Goal: Information Seeking & Learning: Find specific fact

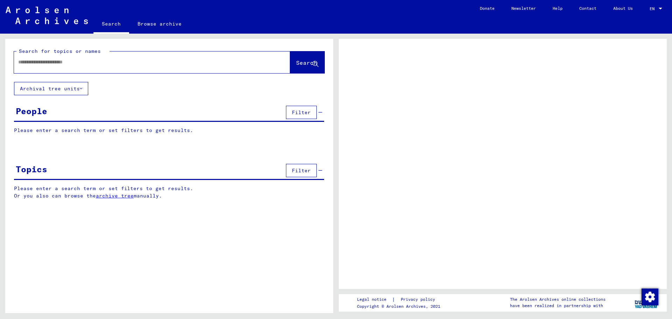
click at [168, 67] on div at bounding box center [144, 62] width 260 height 16
click at [94, 61] on input "text" at bounding box center [145, 61] width 255 height 7
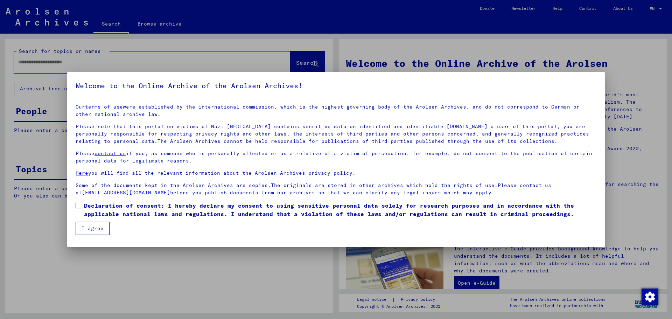
click at [82, 207] on label "Declaration of consent: I hereby declare my consent to using sensitive personal…" at bounding box center [336, 209] width 521 height 17
click at [89, 233] on button "I agree" at bounding box center [93, 228] width 34 height 13
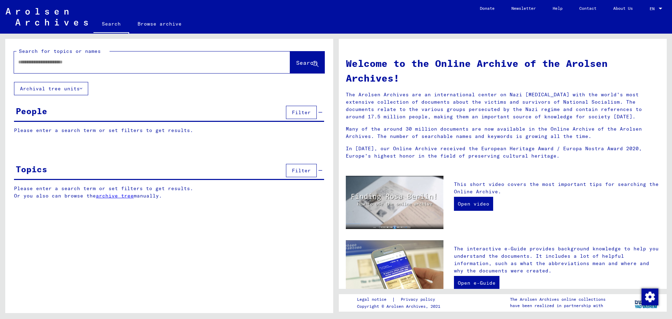
click at [68, 64] on input "text" at bounding box center [143, 61] width 251 height 7
click at [290, 68] on button "Search" at bounding box center [307, 62] width 34 height 22
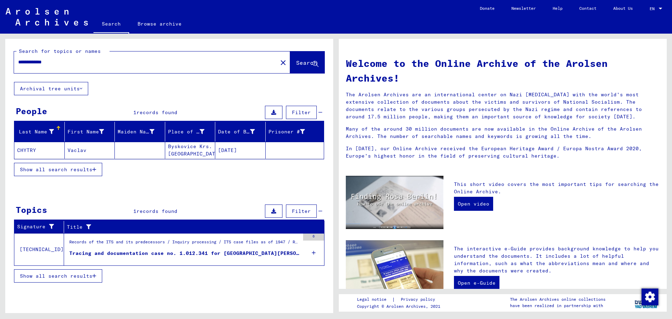
click at [213, 152] on mat-cell "Byskovice Krs. [GEOGRAPHIC_DATA]" at bounding box center [190, 150] width 50 height 17
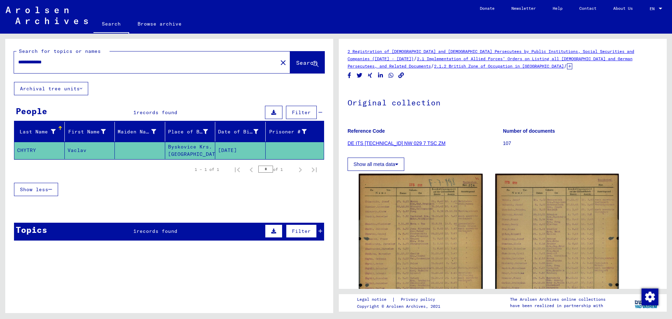
click at [567, 65] on icon at bounding box center [569, 66] width 5 height 6
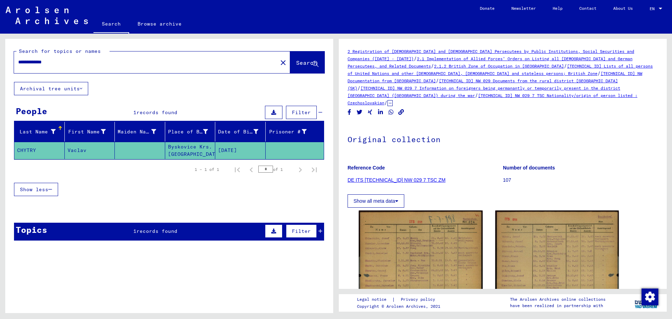
scroll to position [105, 0]
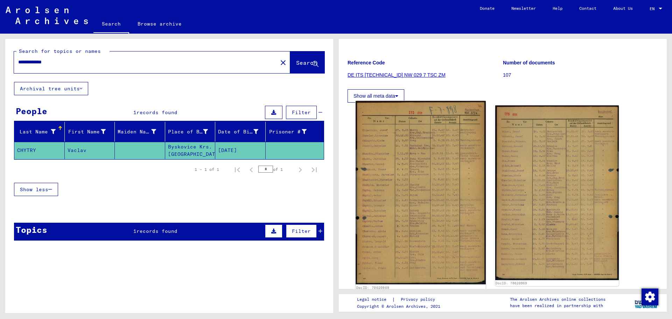
click at [429, 142] on img at bounding box center [421, 193] width 130 height 184
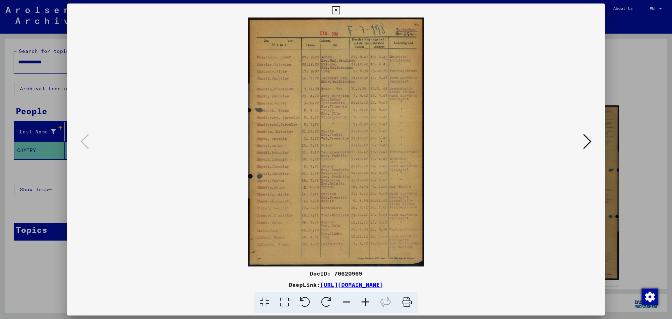
click at [623, 84] on div at bounding box center [336, 159] width 672 height 319
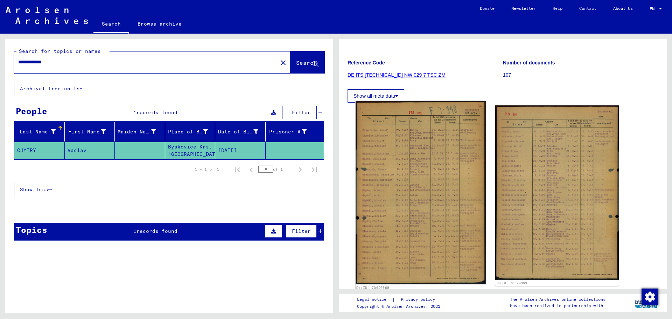
click at [449, 161] on img at bounding box center [421, 193] width 130 height 184
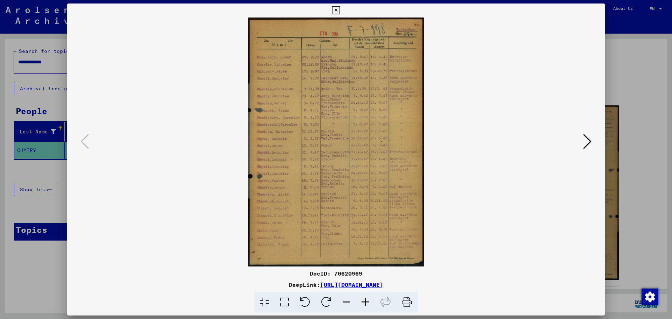
click at [618, 71] on div at bounding box center [336, 159] width 672 height 319
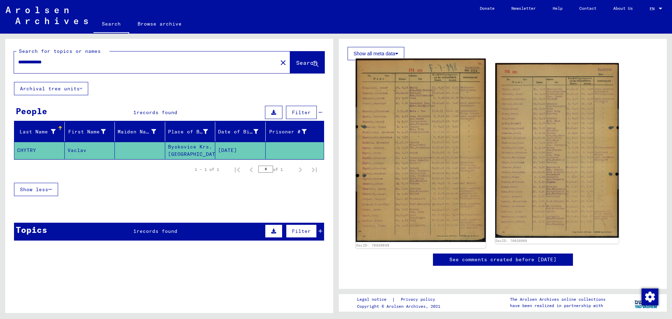
scroll to position [140, 0]
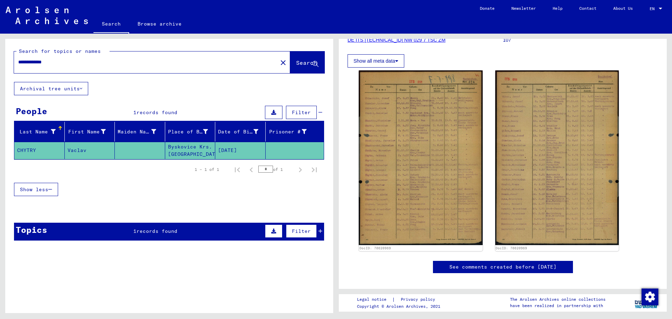
drag, startPoint x: 118, startPoint y: 67, endPoint x: 15, endPoint y: 58, distance: 103.4
click at [15, 58] on div "**********" at bounding box center [144, 62] width 260 height 16
click at [80, 62] on input "**********" at bounding box center [145, 61] width 255 height 7
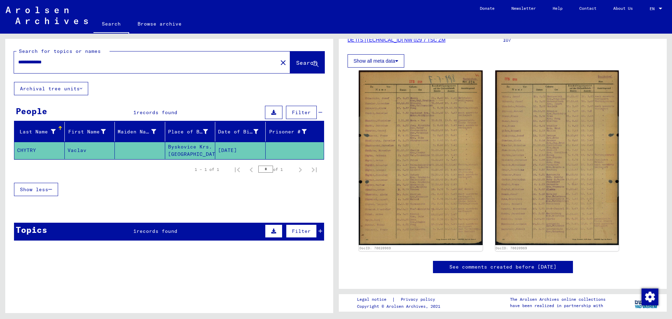
click at [40, 64] on input "**********" at bounding box center [145, 61] width 255 height 7
drag, startPoint x: 58, startPoint y: 60, endPoint x: 0, endPoint y: 64, distance: 58.3
click at [0, 64] on div "**********" at bounding box center [168, 173] width 336 height 279
click at [297, 69] on button "Search" at bounding box center [307, 62] width 34 height 22
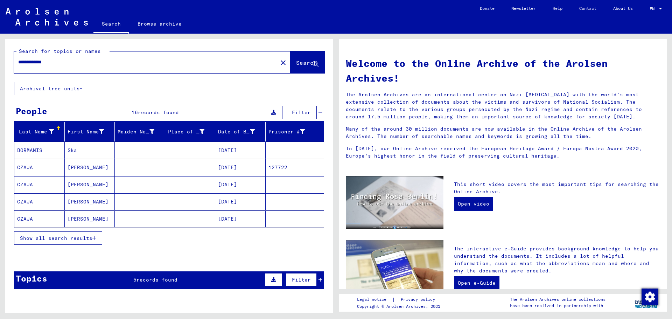
click at [242, 162] on mat-cell "[DATE]" at bounding box center [240, 167] width 50 height 17
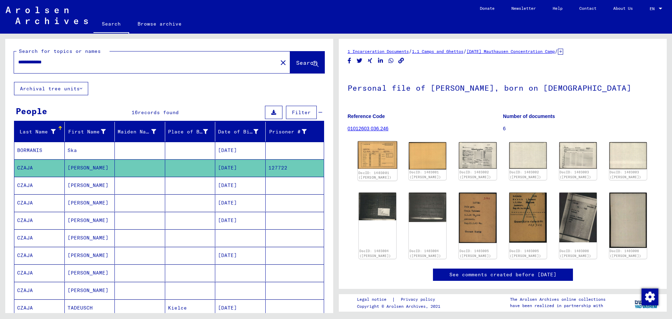
click at [370, 154] on img at bounding box center [378, 155] width 40 height 28
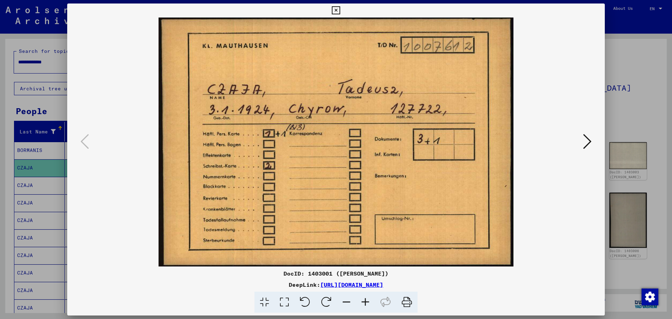
click at [625, 115] on div at bounding box center [336, 159] width 672 height 319
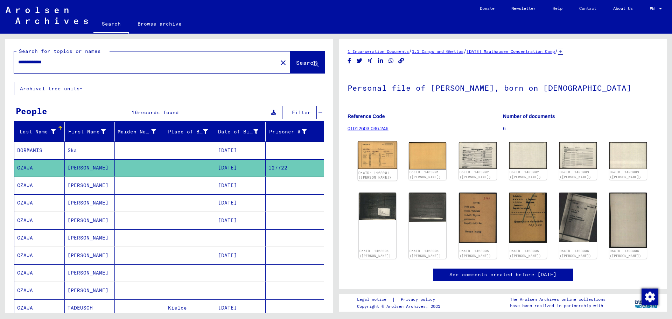
click at [389, 150] on img at bounding box center [378, 155] width 40 height 28
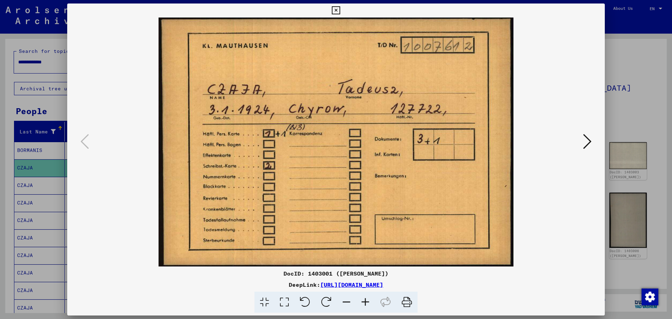
click at [586, 144] on icon at bounding box center [587, 141] width 8 height 17
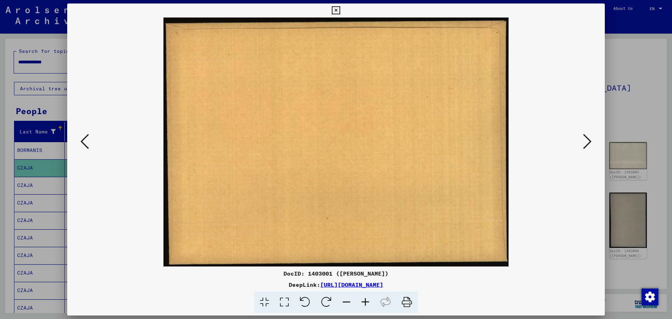
click at [587, 144] on icon at bounding box center [587, 141] width 8 height 17
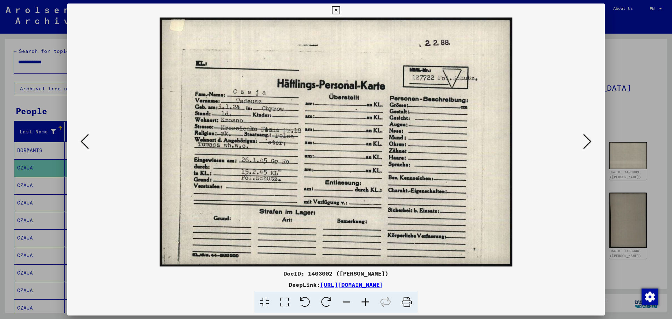
click at [587, 144] on icon at bounding box center [587, 141] width 8 height 17
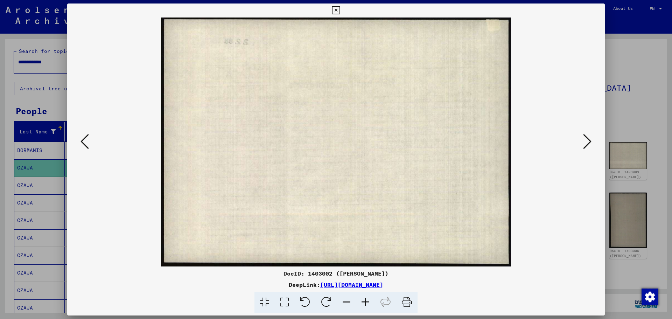
click at [587, 144] on icon at bounding box center [587, 141] width 8 height 17
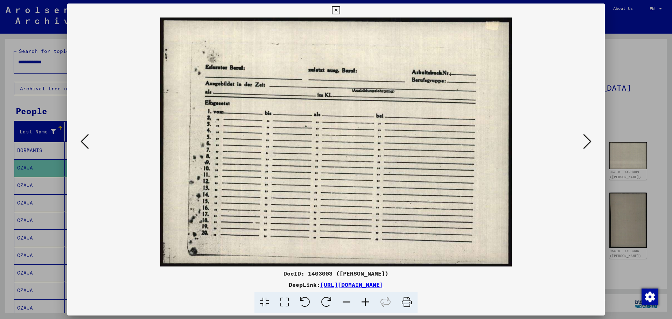
click at [587, 144] on icon at bounding box center [587, 141] width 8 height 17
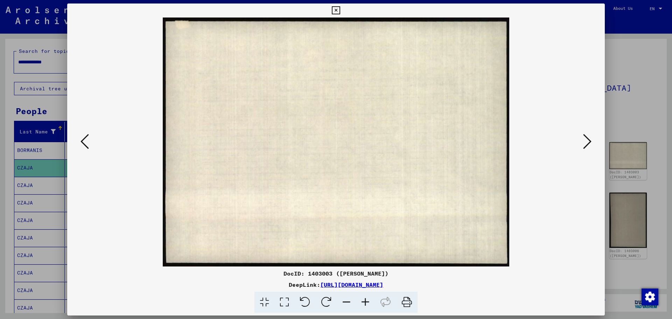
click at [587, 144] on icon at bounding box center [587, 141] width 8 height 17
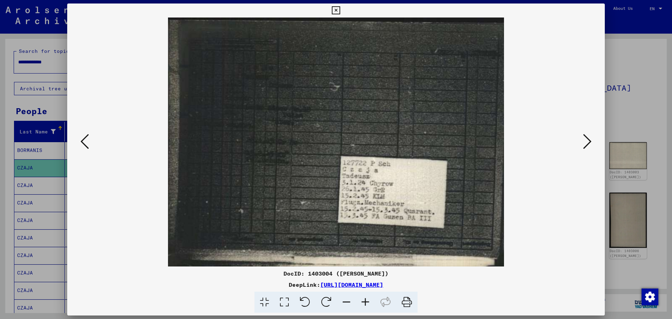
click at [587, 144] on icon at bounding box center [587, 141] width 8 height 17
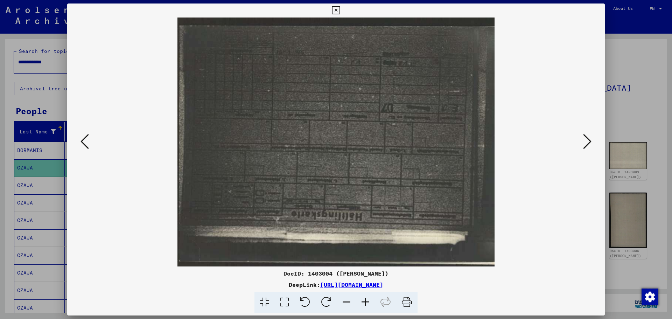
click at [587, 144] on icon at bounding box center [587, 141] width 8 height 17
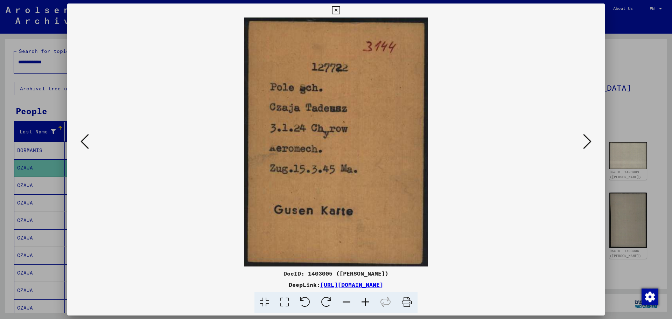
click at [587, 144] on icon at bounding box center [587, 141] width 8 height 17
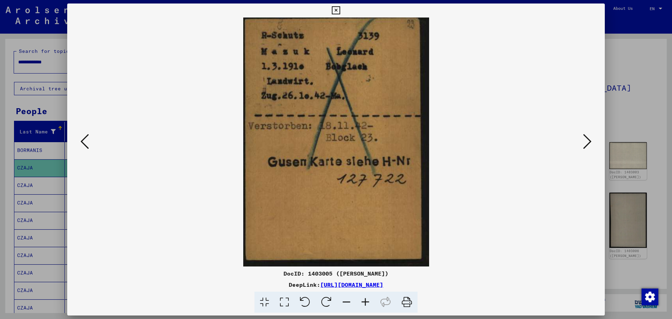
click at [587, 144] on icon at bounding box center [587, 141] width 8 height 17
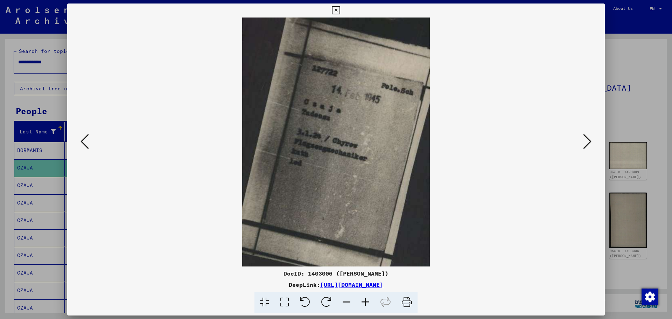
click at [587, 144] on icon at bounding box center [587, 141] width 8 height 17
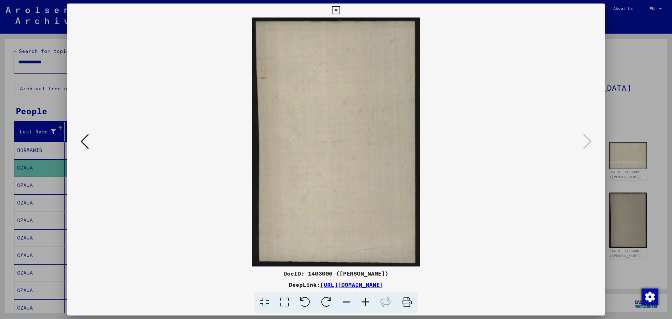
click at [85, 138] on icon at bounding box center [85, 141] width 8 height 17
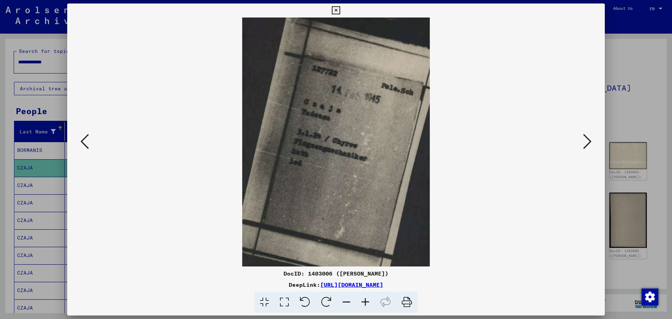
click at [85, 138] on icon at bounding box center [85, 141] width 8 height 17
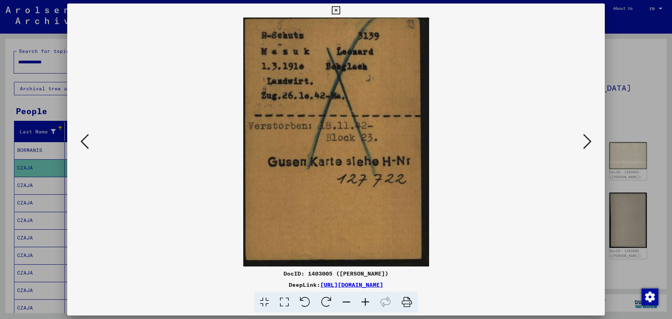
click at [85, 138] on icon at bounding box center [85, 141] width 8 height 17
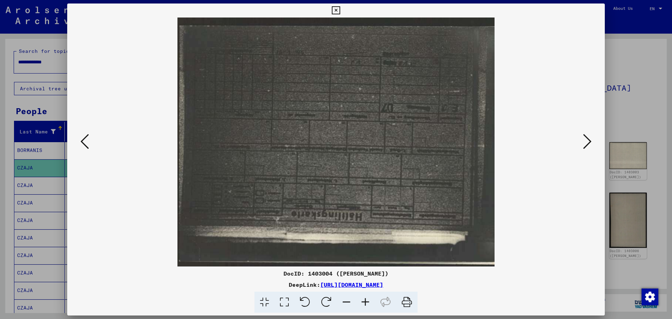
click at [85, 138] on icon at bounding box center [85, 141] width 8 height 17
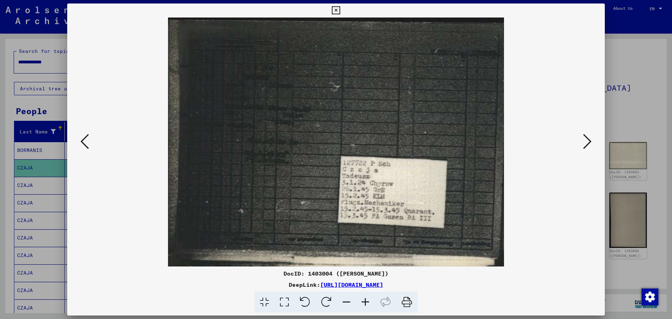
click at [85, 138] on icon at bounding box center [85, 141] width 8 height 17
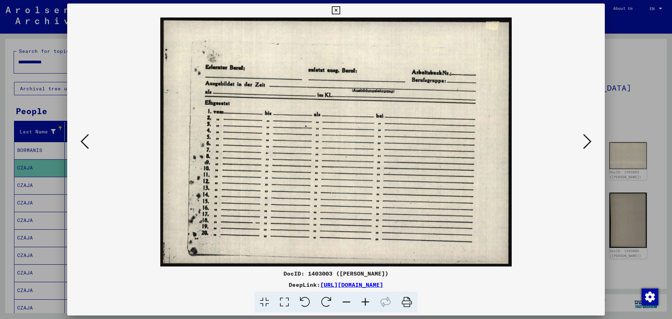
click at [85, 138] on icon at bounding box center [85, 141] width 8 height 17
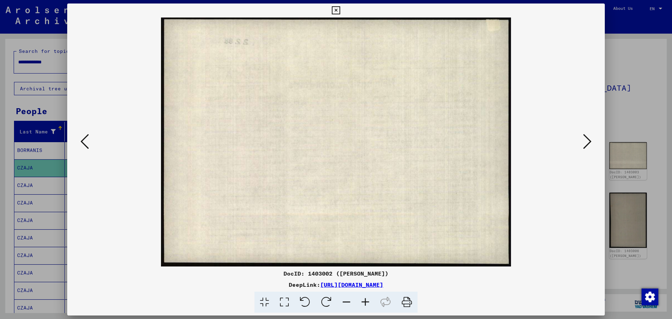
click at [85, 138] on icon at bounding box center [85, 141] width 8 height 17
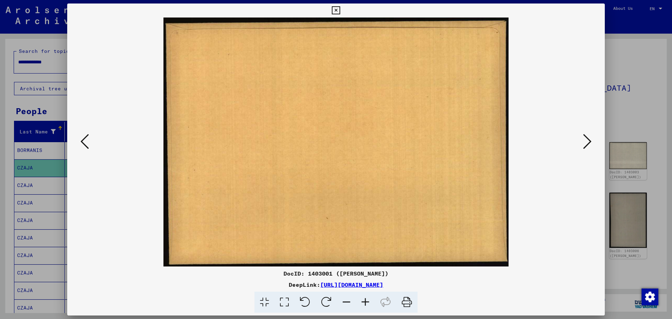
click at [85, 138] on icon at bounding box center [85, 141] width 8 height 17
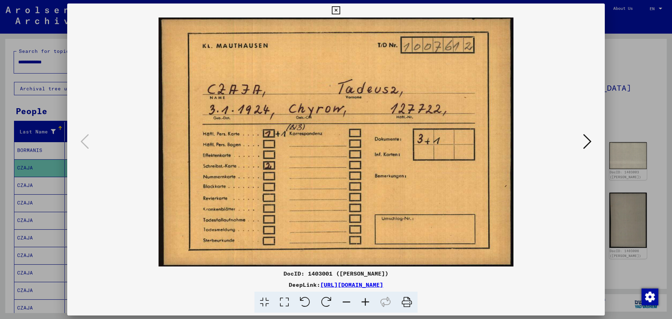
click at [589, 144] on icon at bounding box center [587, 141] width 8 height 17
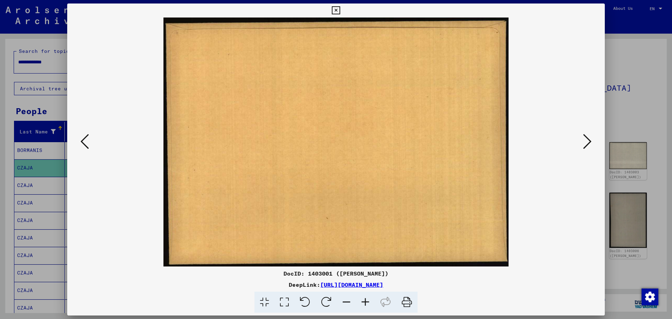
click at [590, 144] on icon at bounding box center [587, 141] width 8 height 17
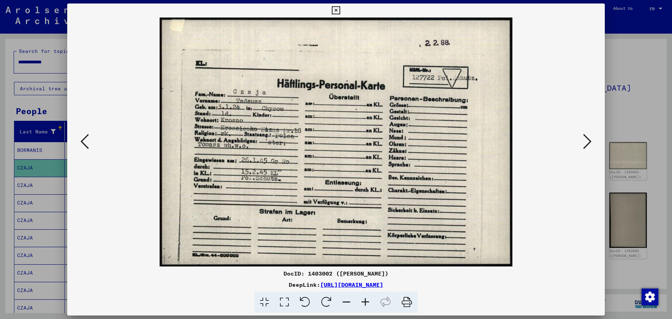
click at [589, 141] on icon at bounding box center [587, 141] width 8 height 17
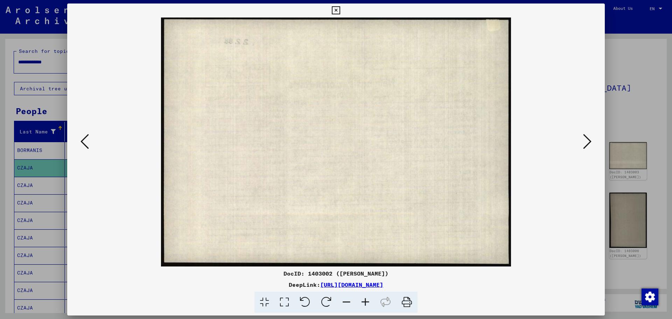
click at [589, 141] on icon at bounding box center [587, 141] width 8 height 17
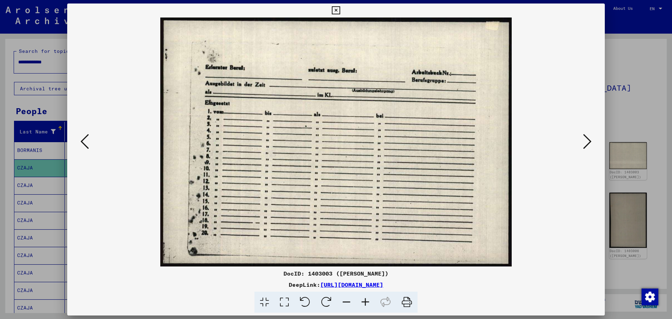
click at [589, 142] on icon at bounding box center [587, 141] width 8 height 17
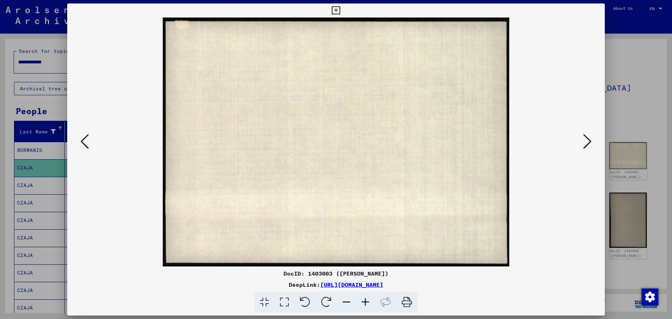
click at [589, 142] on icon at bounding box center [587, 141] width 8 height 17
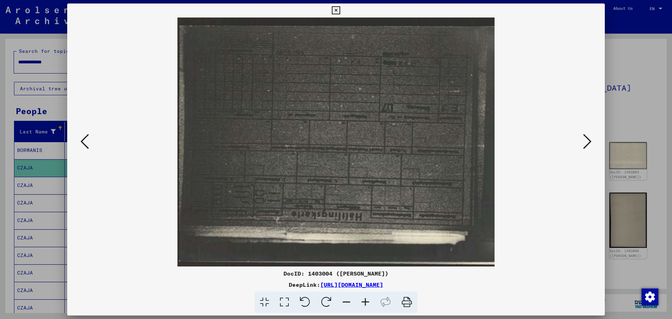
click at [589, 142] on icon at bounding box center [587, 141] width 8 height 17
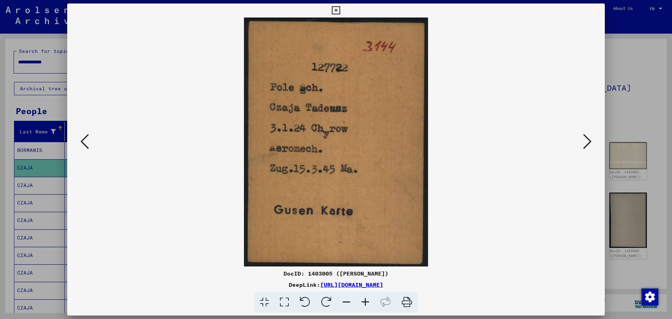
click at [587, 146] on icon at bounding box center [587, 141] width 8 height 17
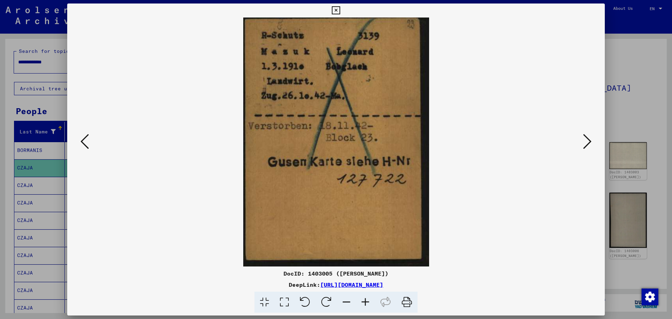
click at [587, 146] on icon at bounding box center [587, 141] width 8 height 17
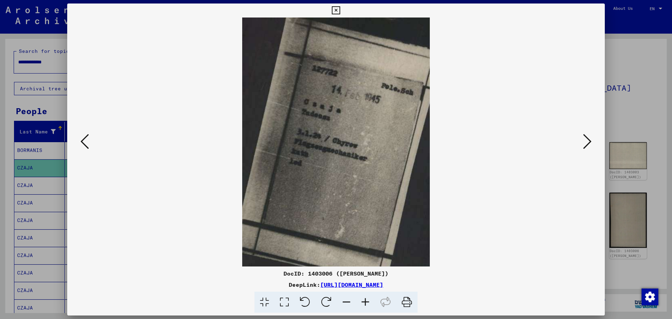
click at [587, 146] on icon at bounding box center [587, 141] width 8 height 17
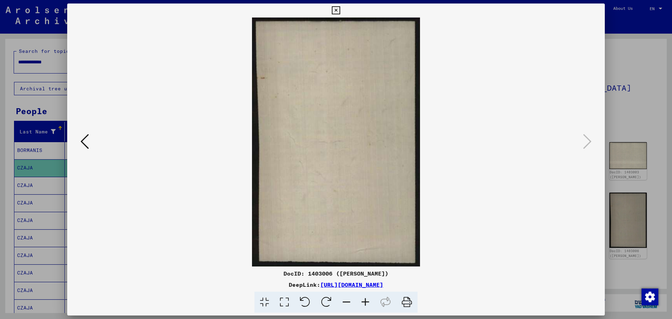
click at [606, 118] on div at bounding box center [336, 159] width 672 height 319
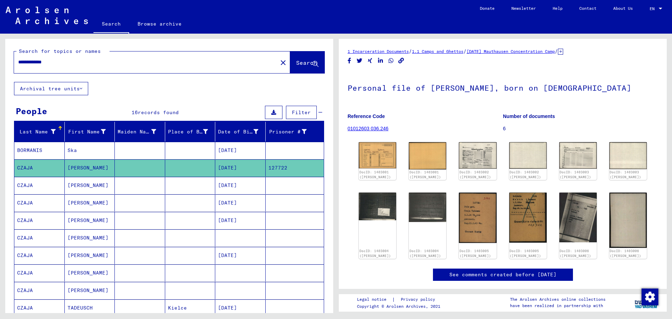
click at [165, 152] on mat-cell at bounding box center [190, 150] width 50 height 17
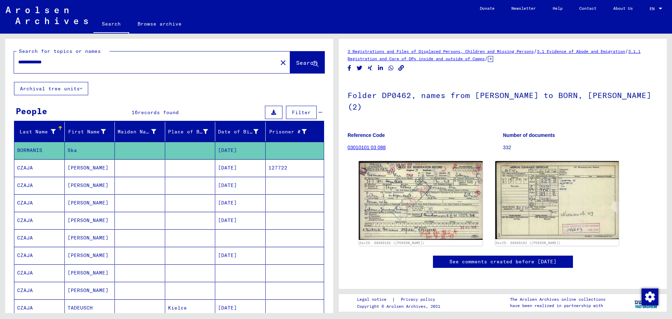
click at [153, 186] on mat-cell at bounding box center [140, 185] width 50 height 17
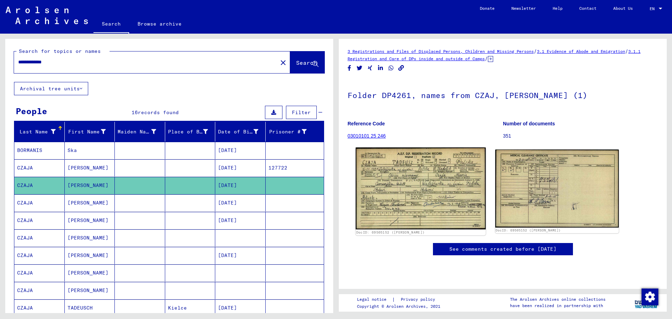
click at [413, 185] on img at bounding box center [421, 188] width 130 height 82
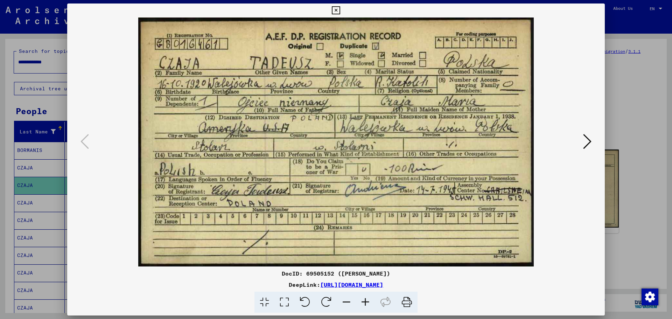
click at [586, 146] on icon at bounding box center [587, 141] width 8 height 17
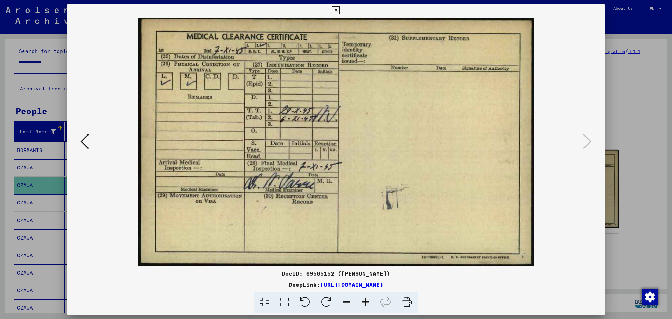
click at [631, 122] on div at bounding box center [336, 159] width 672 height 319
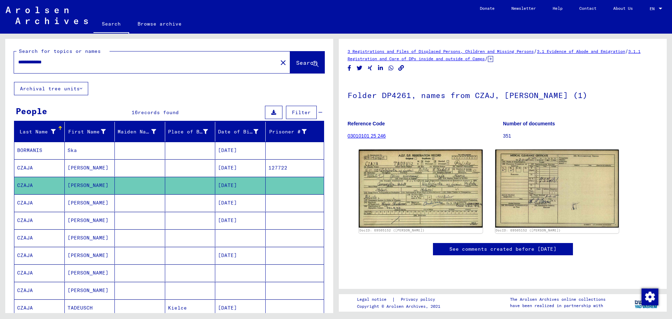
click at [86, 208] on mat-cell "[PERSON_NAME]" at bounding box center [90, 202] width 50 height 17
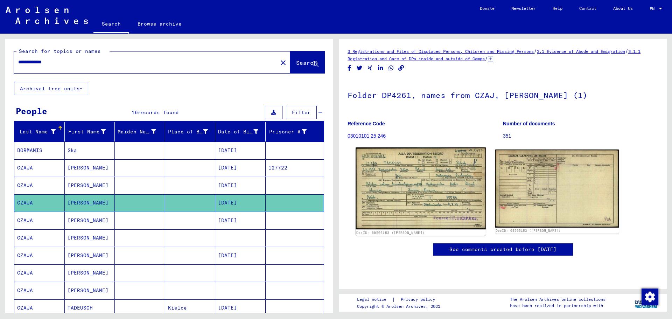
click at [440, 196] on img at bounding box center [421, 188] width 130 height 82
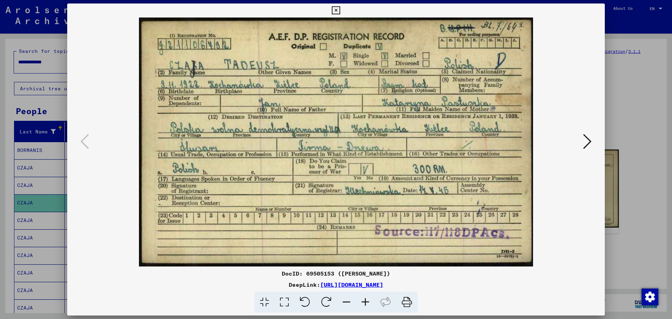
click at [588, 143] on icon at bounding box center [587, 141] width 8 height 17
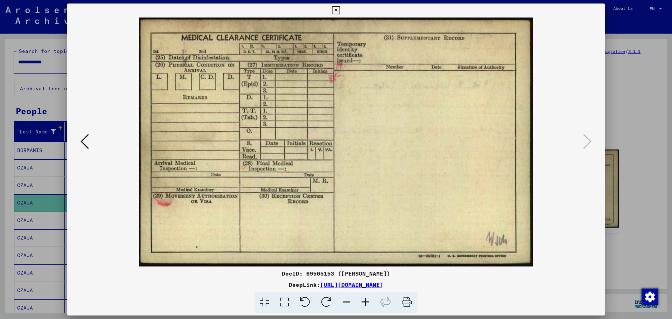
click at [642, 126] on div at bounding box center [336, 159] width 672 height 319
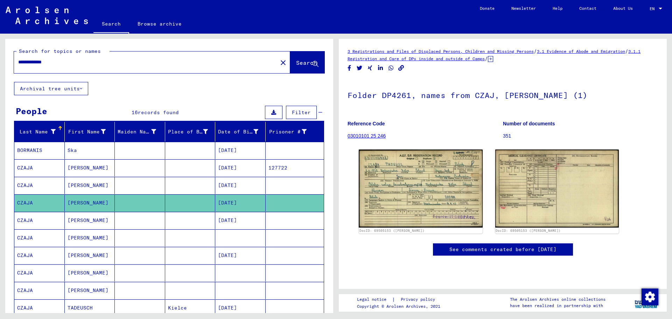
click at [184, 209] on mat-cell at bounding box center [190, 202] width 50 height 17
click at [189, 214] on mat-cell at bounding box center [190, 220] width 50 height 17
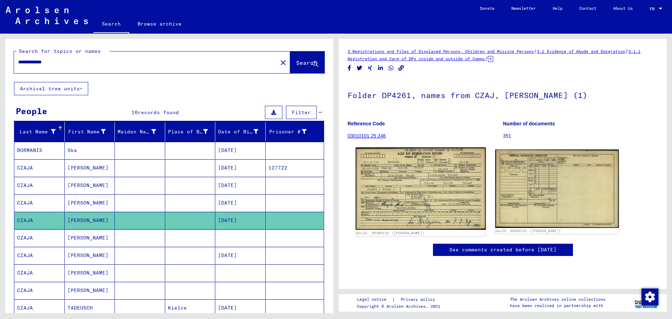
click at [433, 173] on img at bounding box center [421, 188] width 130 height 82
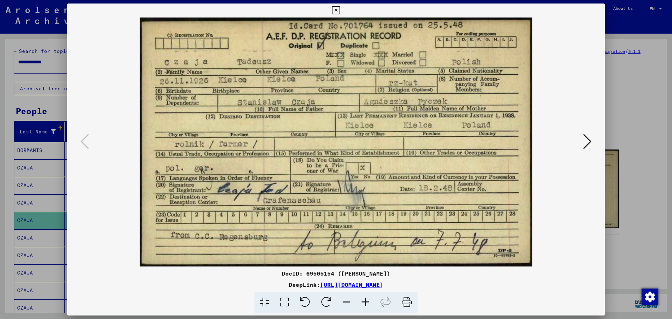
click at [589, 144] on icon at bounding box center [587, 141] width 8 height 17
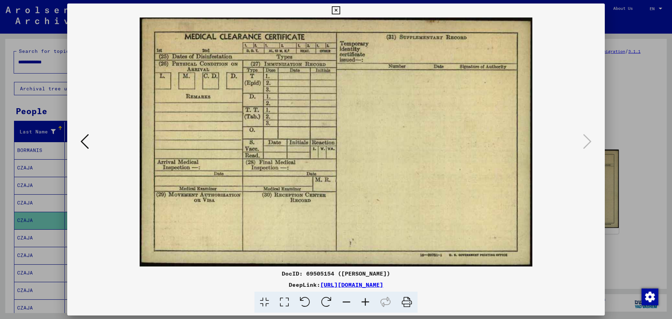
click at [635, 133] on div at bounding box center [336, 159] width 672 height 319
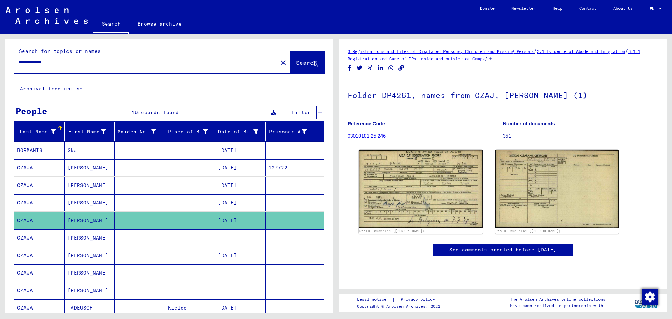
click at [115, 243] on mat-cell at bounding box center [140, 237] width 50 height 17
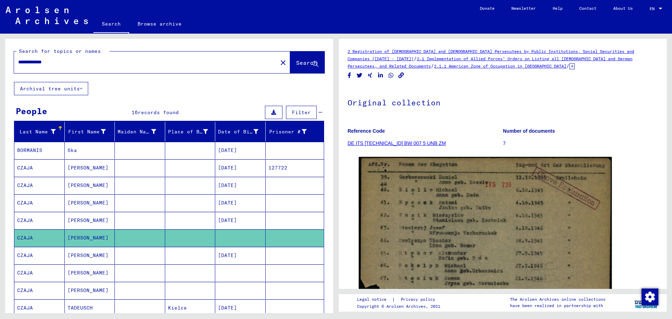
click at [201, 164] on mat-cell at bounding box center [190, 167] width 50 height 17
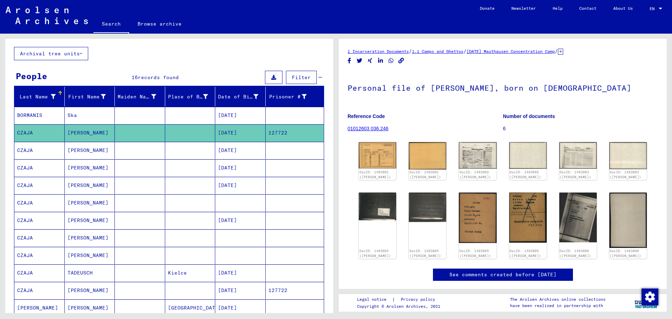
scroll to position [70, 0]
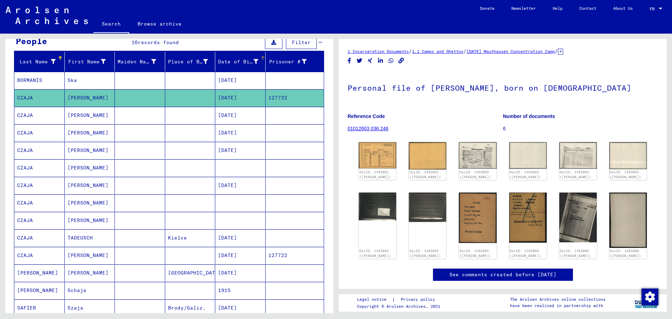
click at [236, 62] on div "Date of Birth" at bounding box center [238, 61] width 40 height 7
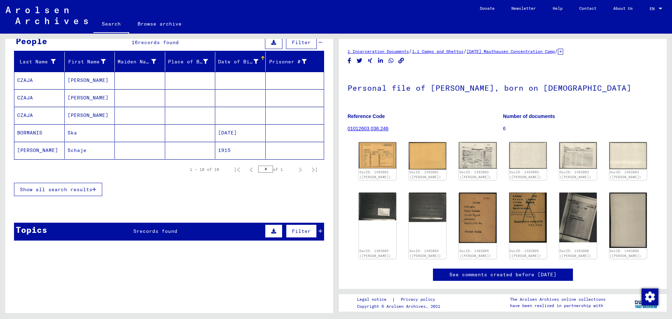
click at [237, 84] on mat-cell at bounding box center [240, 80] width 50 height 17
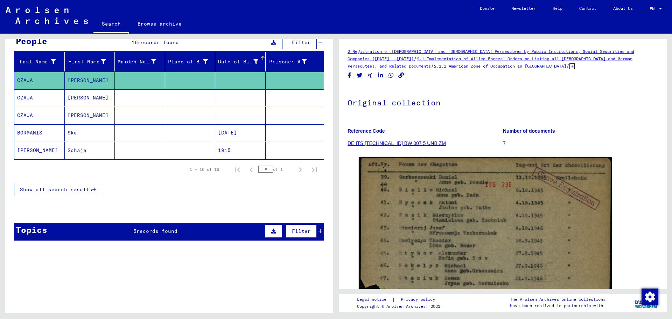
click at [237, 96] on mat-cell at bounding box center [240, 97] width 50 height 17
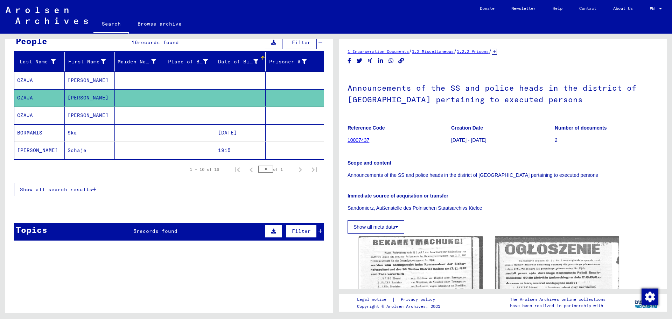
click at [235, 115] on mat-cell at bounding box center [240, 115] width 50 height 17
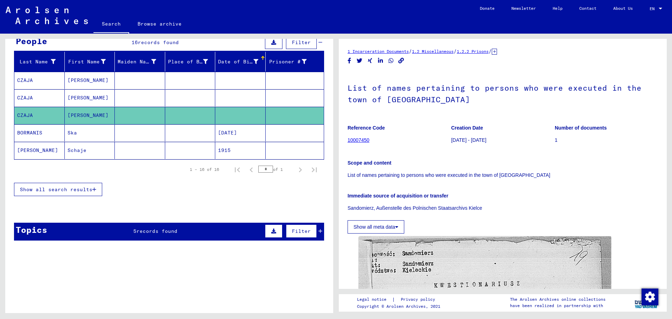
click at [242, 155] on mat-cell "1915" at bounding box center [240, 150] width 50 height 17
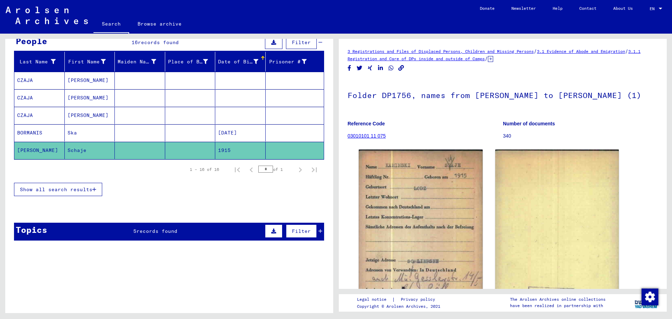
click at [237, 65] on div "Date of Birth" at bounding box center [242, 61] width 49 height 11
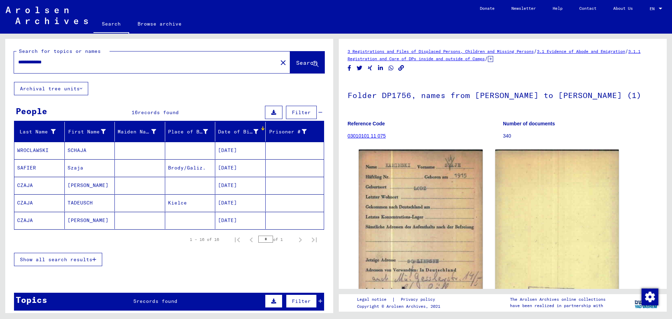
click at [225, 131] on div "Date of Birth" at bounding box center [238, 131] width 40 height 7
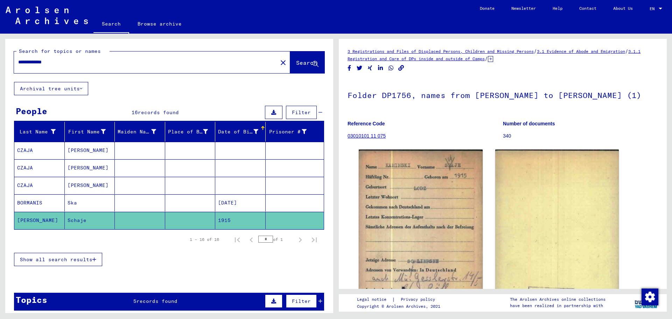
click at [225, 131] on div "Date of Birth" at bounding box center [238, 131] width 40 height 7
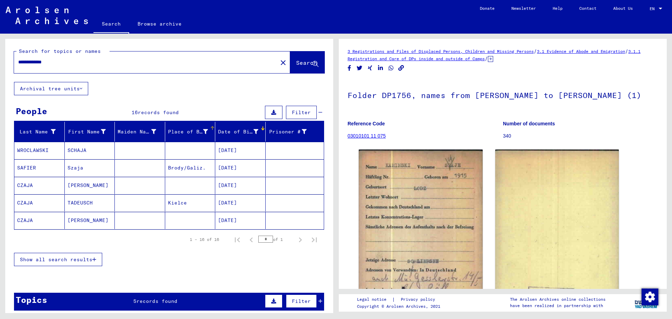
click at [173, 131] on div "Place of Birth" at bounding box center [188, 131] width 40 height 7
click at [135, 132] on div "Maiden Name" at bounding box center [137, 131] width 39 height 7
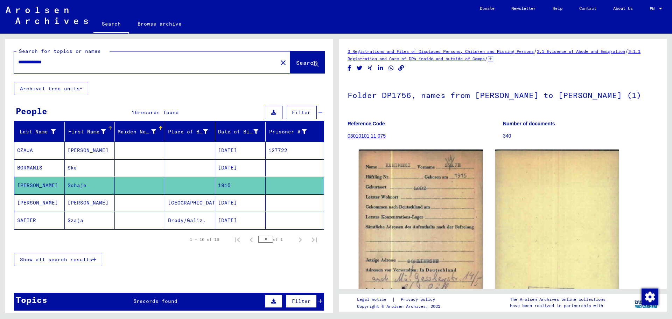
click at [88, 130] on div "First Name" at bounding box center [87, 131] width 39 height 7
click at [40, 133] on div "Last Name" at bounding box center [36, 131] width 39 height 7
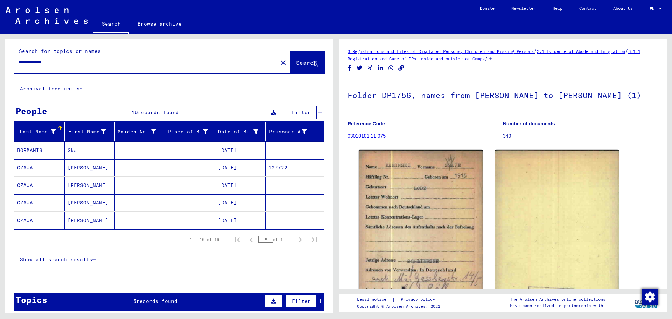
click at [97, 256] on button "Show all search results" at bounding box center [58, 259] width 88 height 13
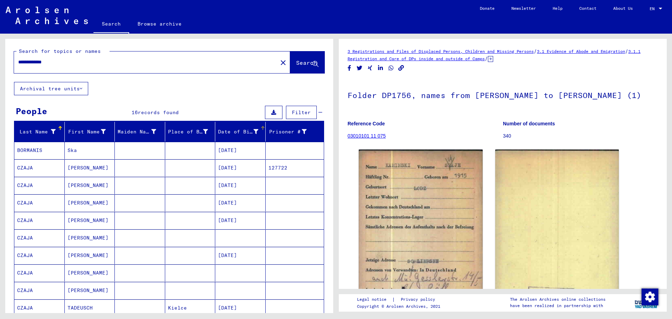
click at [239, 129] on div "Date of Birth" at bounding box center [238, 131] width 40 height 7
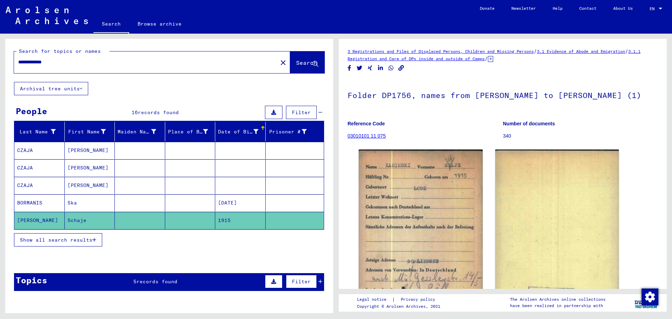
click at [77, 249] on div "Show all search results" at bounding box center [169, 240] width 310 height 20
click at [78, 244] on button "Show all search results" at bounding box center [58, 239] width 88 height 13
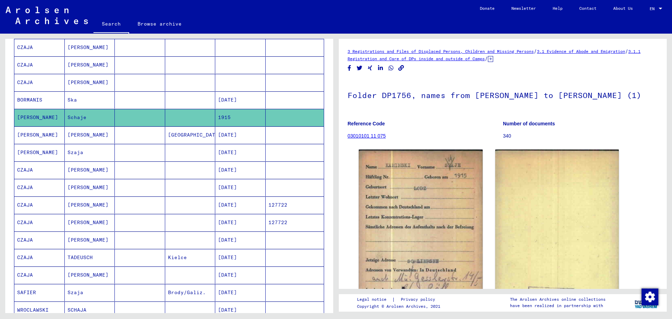
scroll to position [105, 0]
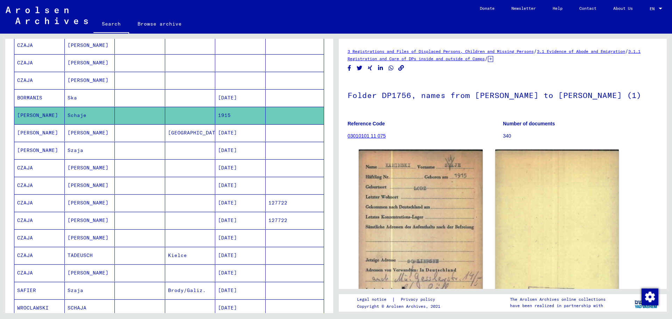
click at [233, 204] on mat-cell "[DATE]" at bounding box center [240, 202] width 50 height 17
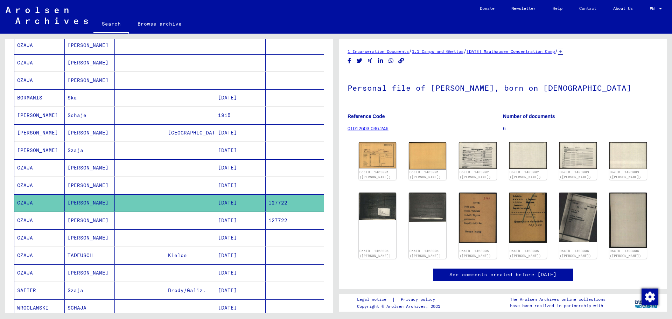
click at [237, 222] on mat-cell "[DATE]" at bounding box center [240, 220] width 50 height 17
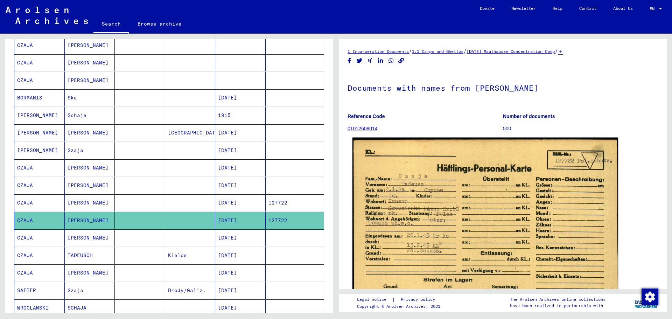
click at [465, 183] on img at bounding box center [486, 233] width 266 height 191
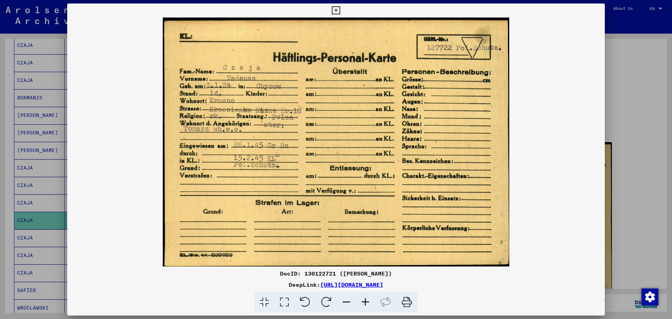
click at [655, 144] on div at bounding box center [336, 159] width 672 height 319
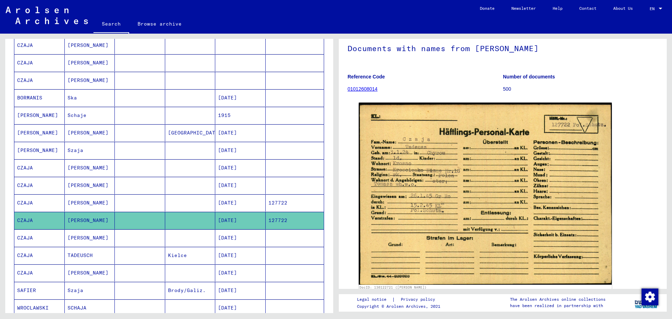
scroll to position [70, 0]
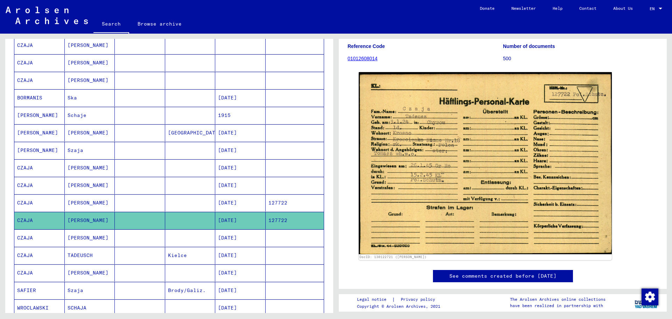
click at [124, 201] on mat-cell at bounding box center [140, 202] width 50 height 17
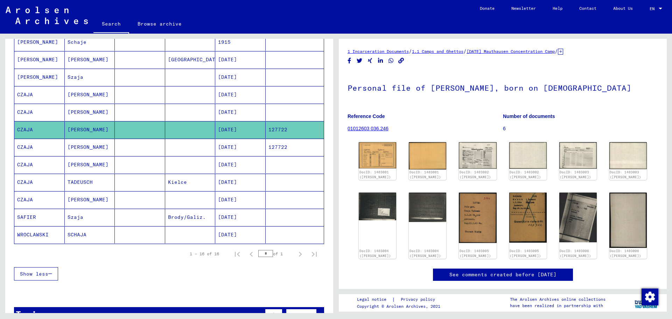
scroll to position [105, 0]
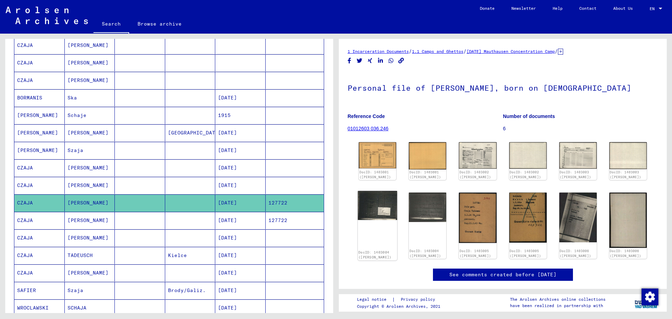
click at [391, 214] on img at bounding box center [378, 205] width 40 height 29
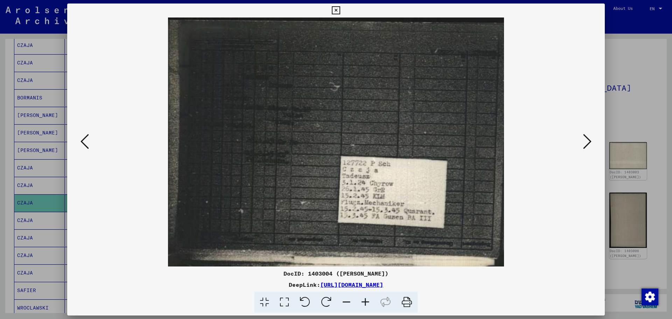
click at [587, 138] on icon at bounding box center [587, 141] width 8 height 17
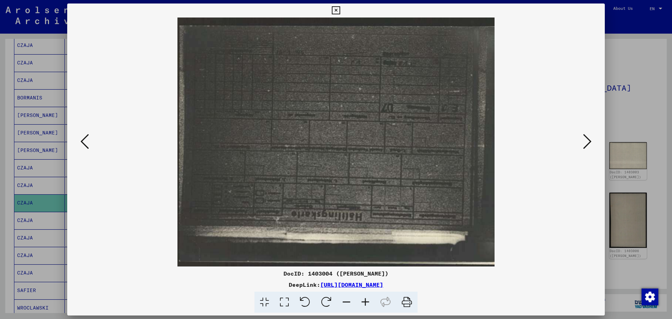
click at [587, 138] on icon at bounding box center [587, 141] width 8 height 17
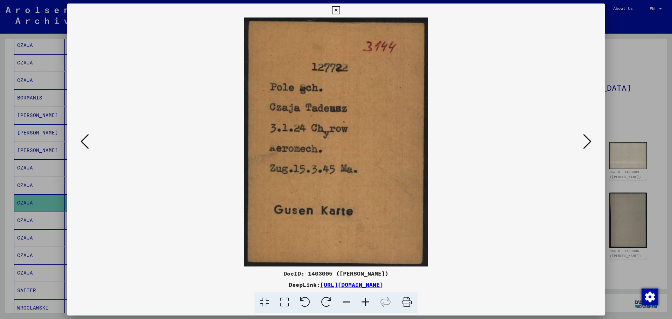
click at [587, 138] on icon at bounding box center [587, 141] width 8 height 17
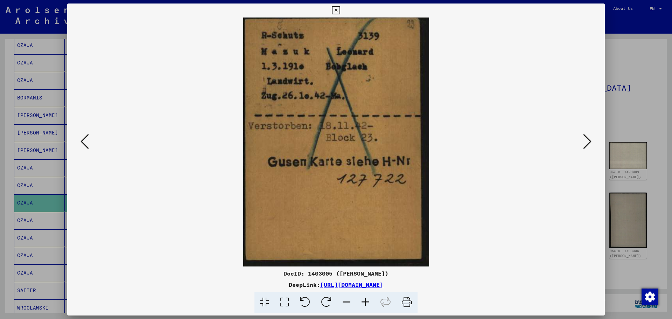
click at [635, 109] on div at bounding box center [336, 159] width 672 height 319
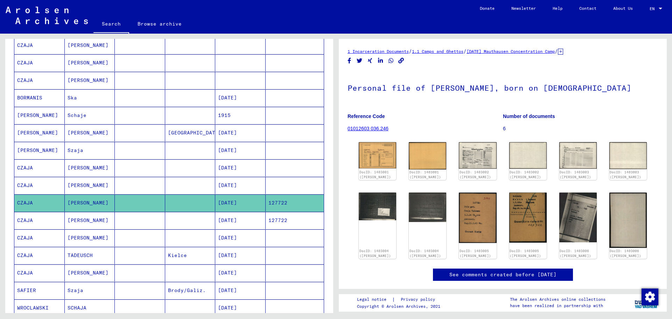
scroll to position [0, 0]
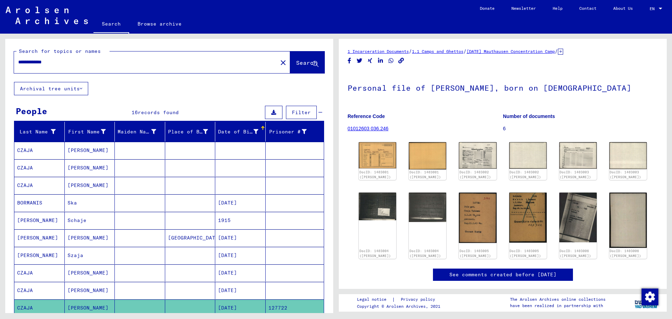
click at [165, 68] on div "**********" at bounding box center [144, 62] width 260 height 16
drag, startPoint x: 165, startPoint y: 68, endPoint x: 165, endPoint y: 60, distance: 8.4
click at [165, 68] on div "**********" at bounding box center [144, 62] width 260 height 16
click at [165, 60] on input "**********" at bounding box center [145, 61] width 255 height 7
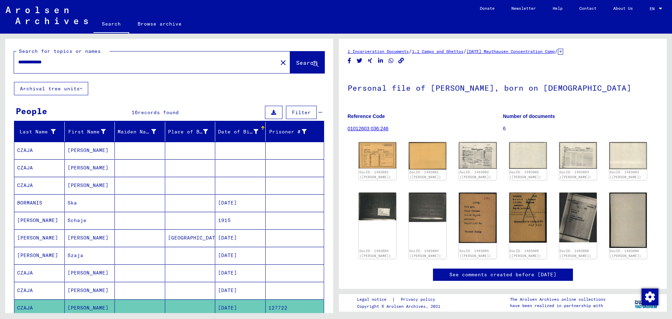
click at [165, 60] on input "**********" at bounding box center [145, 61] width 255 height 7
type input "**********"
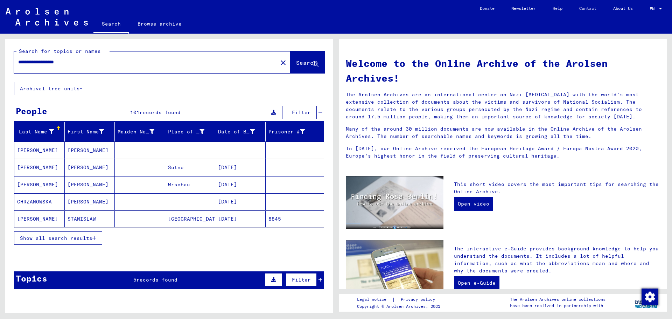
click at [82, 146] on mat-cell "[PERSON_NAME]" at bounding box center [90, 150] width 50 height 17
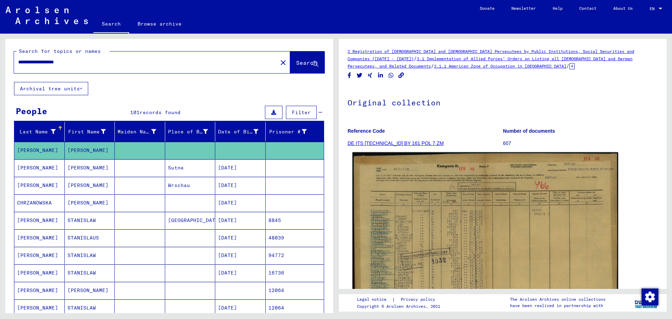
click at [430, 221] on img at bounding box center [486, 247] width 266 height 190
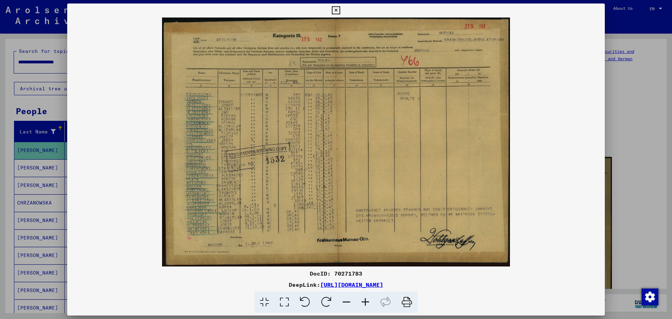
click at [365, 305] on icon at bounding box center [365, 302] width 19 height 21
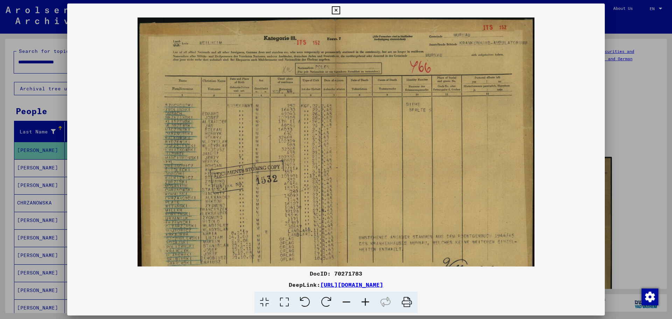
click at [365, 305] on icon at bounding box center [365, 302] width 19 height 21
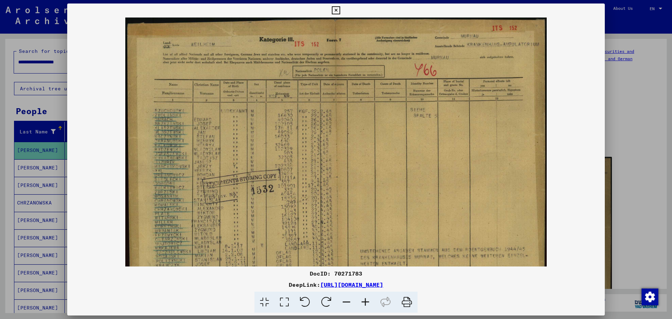
click at [365, 305] on icon at bounding box center [365, 302] width 19 height 21
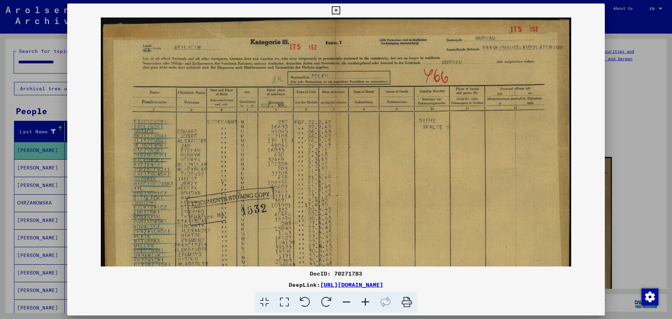
click at [365, 305] on icon at bounding box center [365, 302] width 19 height 21
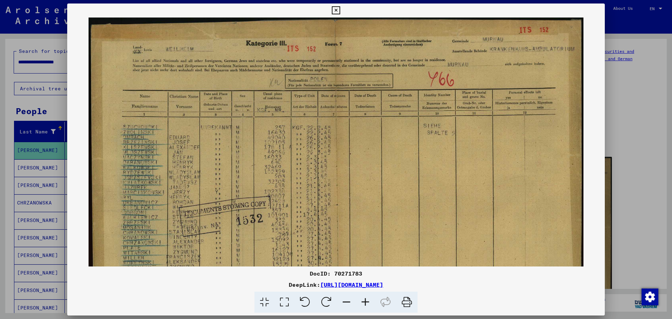
click at [365, 305] on icon at bounding box center [365, 302] width 19 height 21
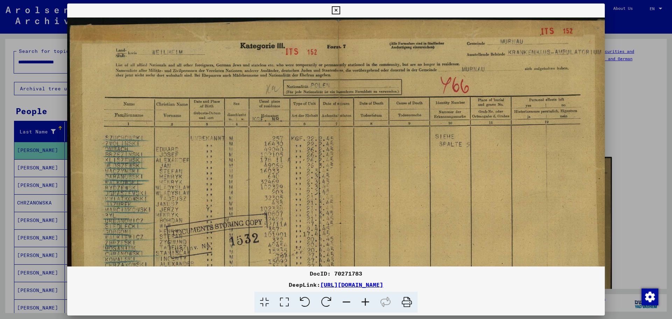
click at [365, 305] on icon at bounding box center [365, 302] width 19 height 21
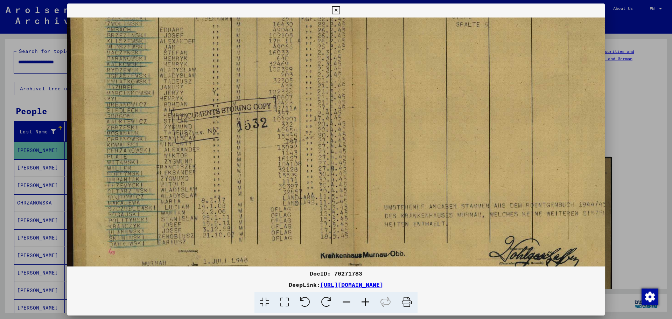
scroll to position [127, 0]
drag, startPoint x: 189, startPoint y: 191, endPoint x: 216, endPoint y: 67, distance: 126.8
click at [216, 67] on img at bounding box center [351, 94] width 569 height 407
click at [615, 83] on div at bounding box center [336, 159] width 672 height 319
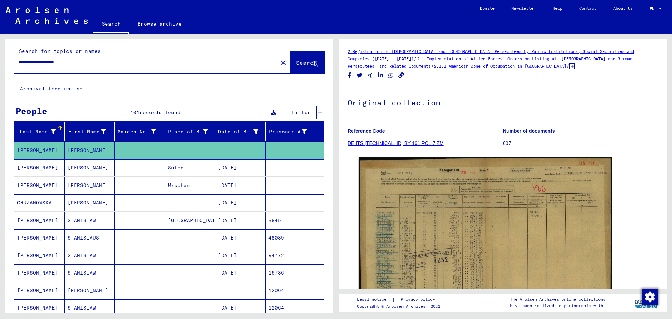
click at [120, 166] on mat-cell at bounding box center [140, 167] width 50 height 17
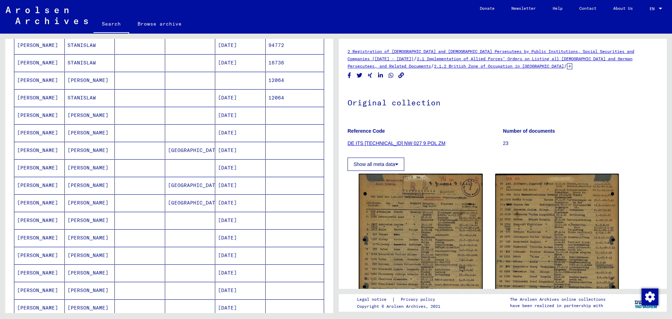
scroll to position [70, 0]
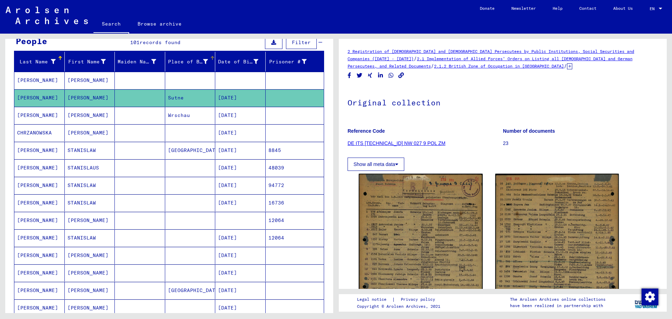
click at [182, 65] on div "Place of Birth" at bounding box center [192, 61] width 49 height 11
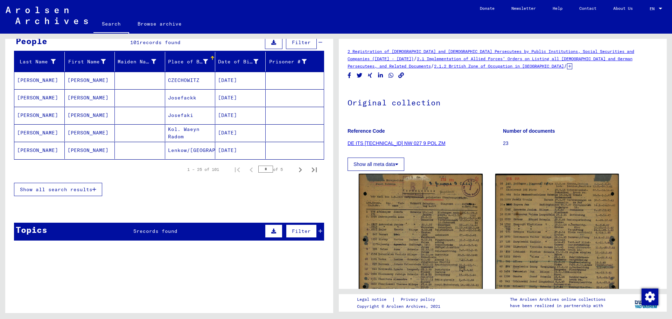
click at [64, 193] on button "Show all search results" at bounding box center [58, 189] width 88 height 13
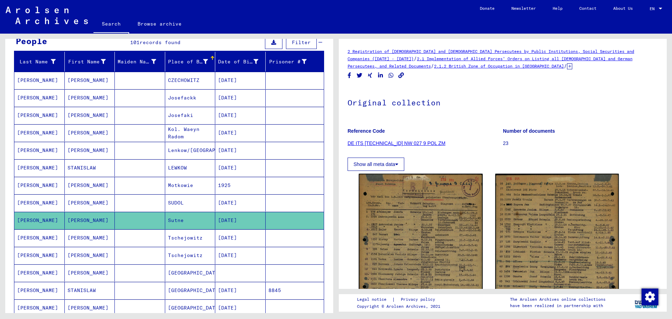
click at [200, 133] on mat-cell "Kol. Waeyn Radom" at bounding box center [190, 132] width 50 height 17
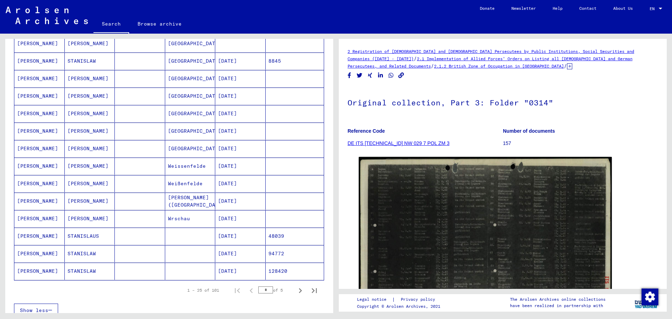
scroll to position [350, 0]
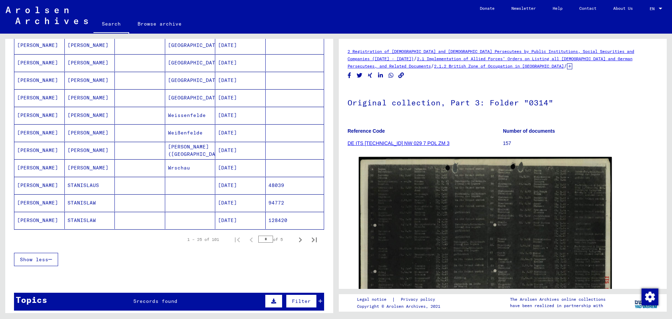
click at [163, 202] on mat-row "[PERSON_NAME] [DATE] 94772" at bounding box center [169, 203] width 310 height 18
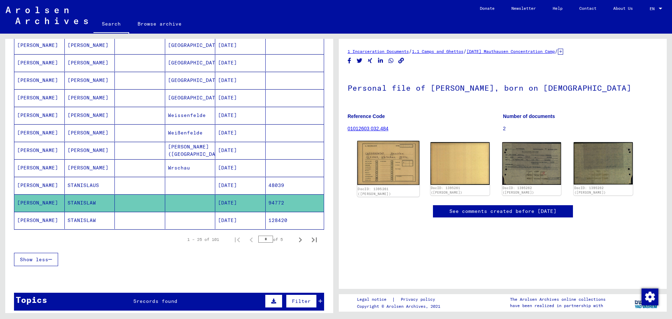
click at [392, 158] on img at bounding box center [389, 163] width 62 height 44
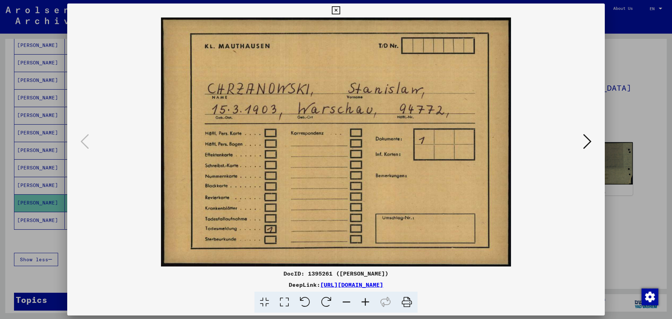
click at [586, 143] on icon at bounding box center [587, 141] width 8 height 17
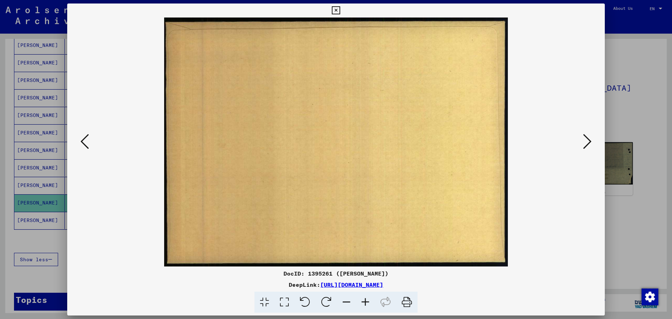
click at [586, 143] on icon at bounding box center [587, 141] width 8 height 17
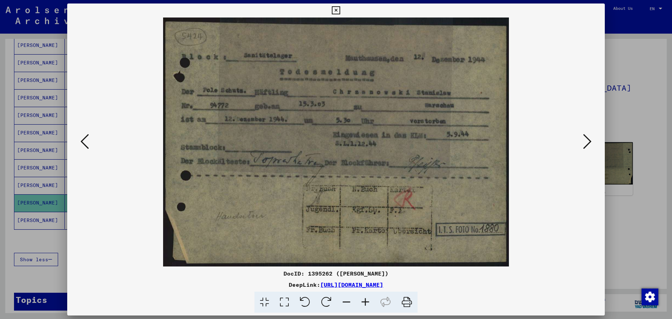
click at [586, 143] on icon at bounding box center [587, 141] width 8 height 17
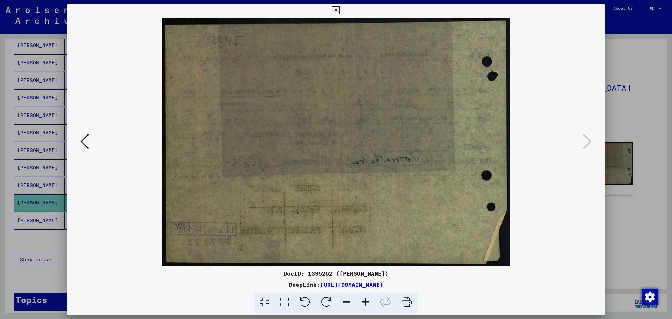
click at [632, 112] on div at bounding box center [336, 159] width 672 height 319
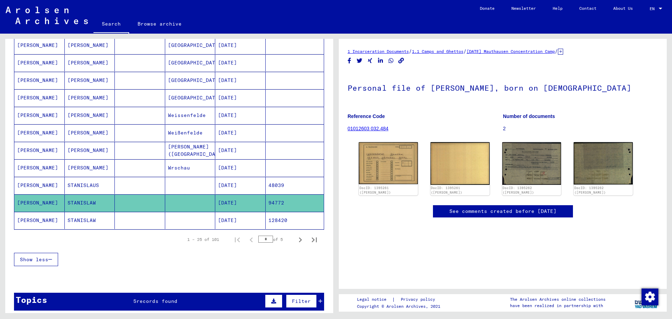
click at [143, 213] on mat-cell at bounding box center [140, 220] width 50 height 17
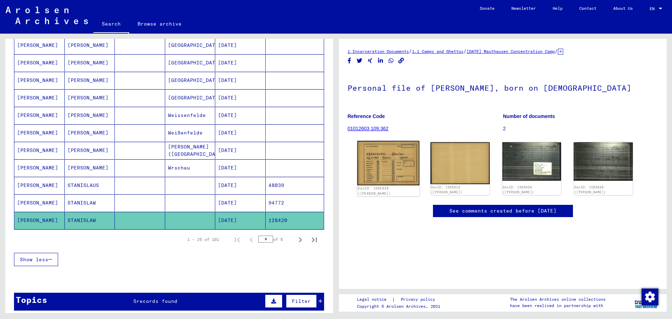
click at [402, 157] on img at bounding box center [389, 163] width 62 height 44
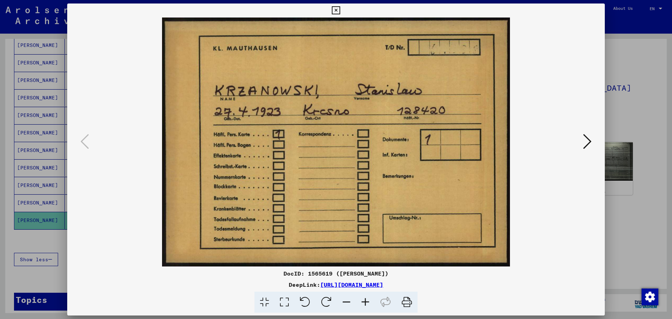
click at [591, 138] on icon at bounding box center [587, 141] width 8 height 17
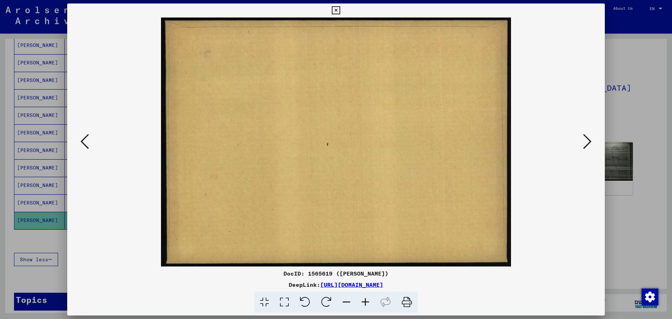
click at [591, 138] on icon at bounding box center [587, 141] width 8 height 17
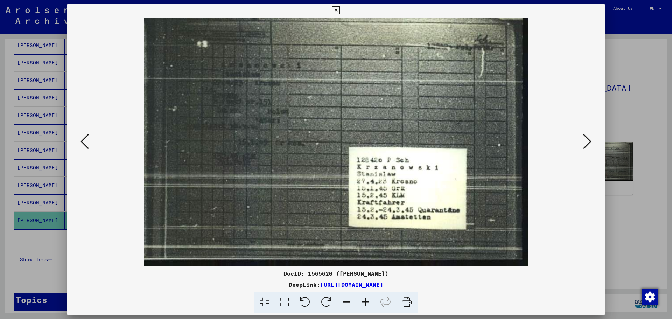
click at [591, 138] on icon at bounding box center [587, 141] width 8 height 17
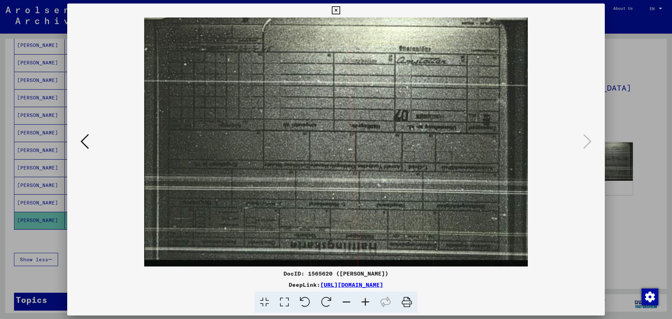
click at [87, 139] on icon at bounding box center [85, 141] width 8 height 17
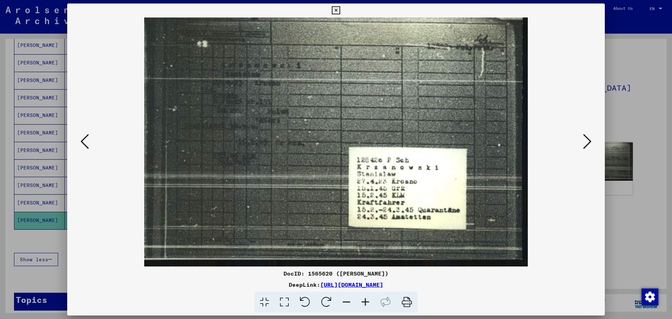
click at [599, 88] on div at bounding box center [336, 142] width 538 height 249
click at [338, 12] on icon at bounding box center [336, 10] width 8 height 8
